Goal: Entertainment & Leisure: Consume media (video, audio)

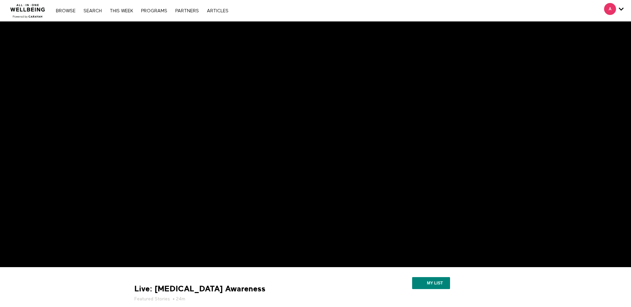
scroll to position [67, 0]
